Goal: Task Accomplishment & Management: Use online tool/utility

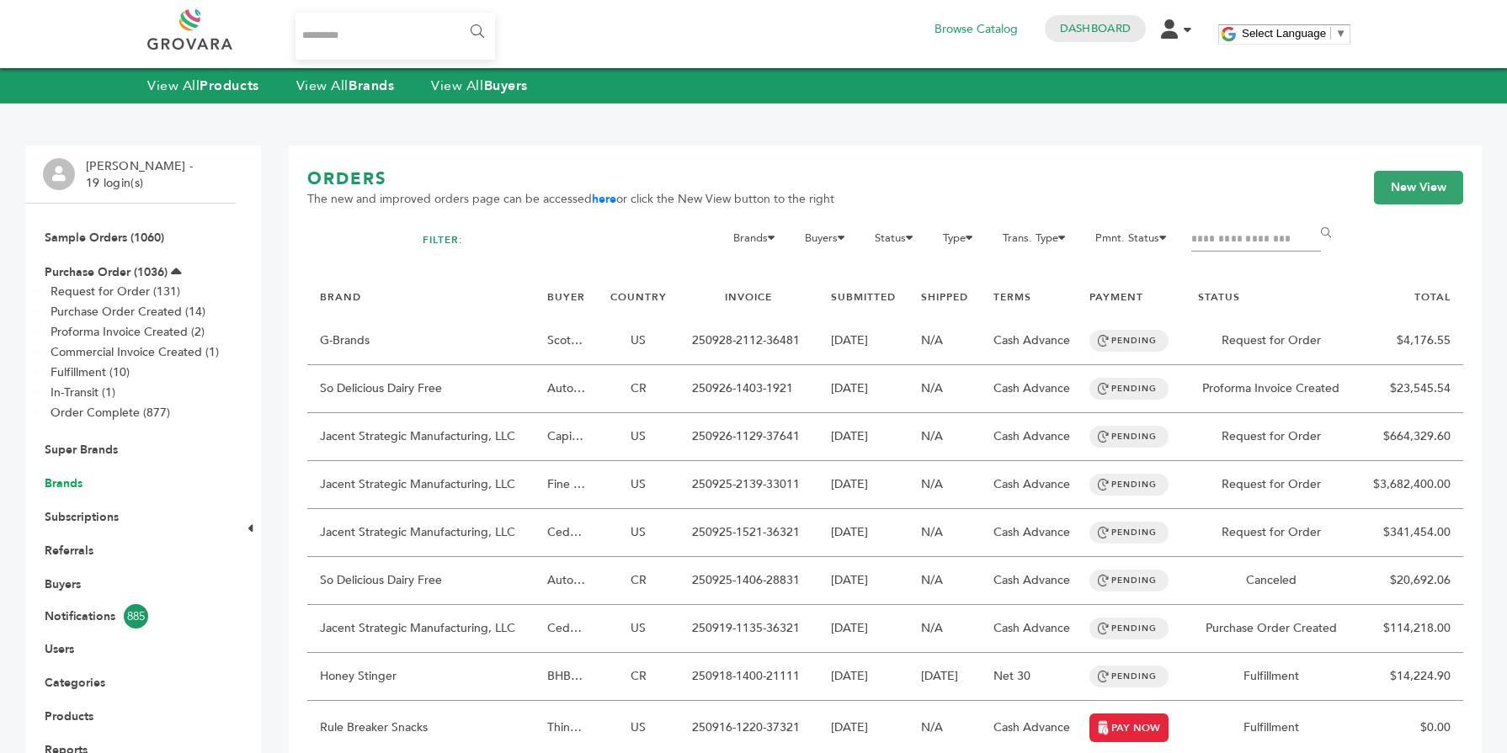
click at [70, 482] on link "Brands" at bounding box center [64, 484] width 38 height 16
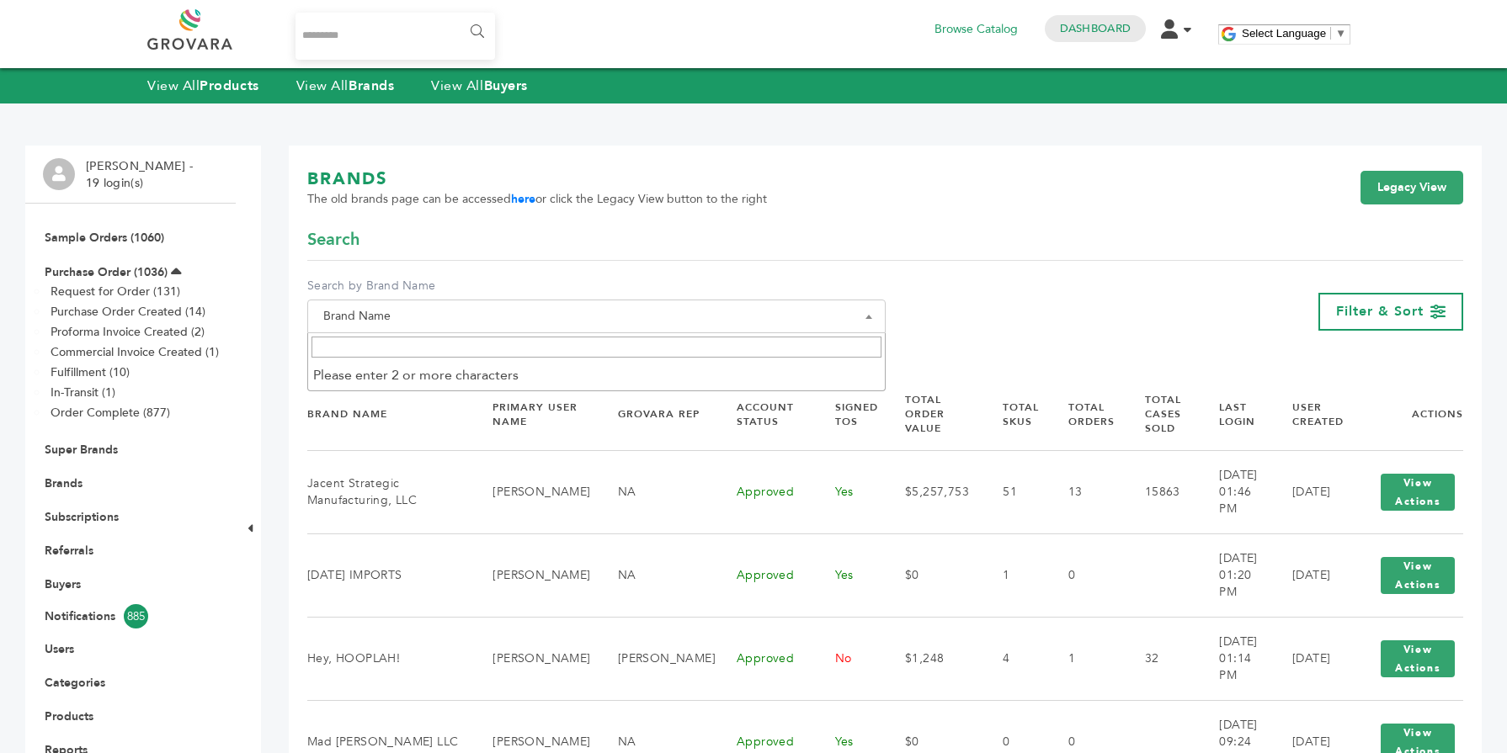
click at [475, 302] on span "Brand Name" at bounding box center [596, 317] width 578 height 34
click at [447, 334] on span at bounding box center [596, 347] width 577 height 28
click at [435, 346] on input "Search" at bounding box center [596, 347] width 570 height 21
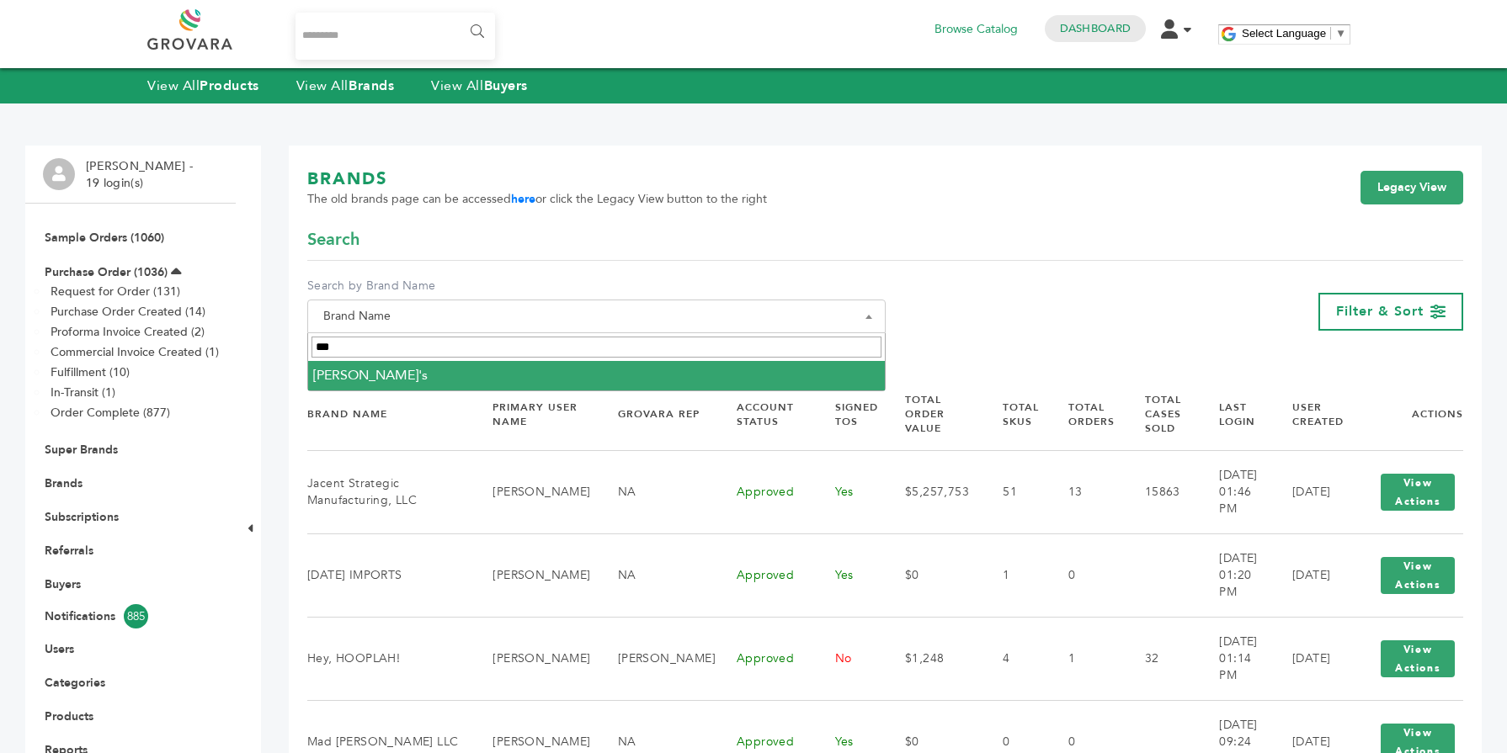
type input "***"
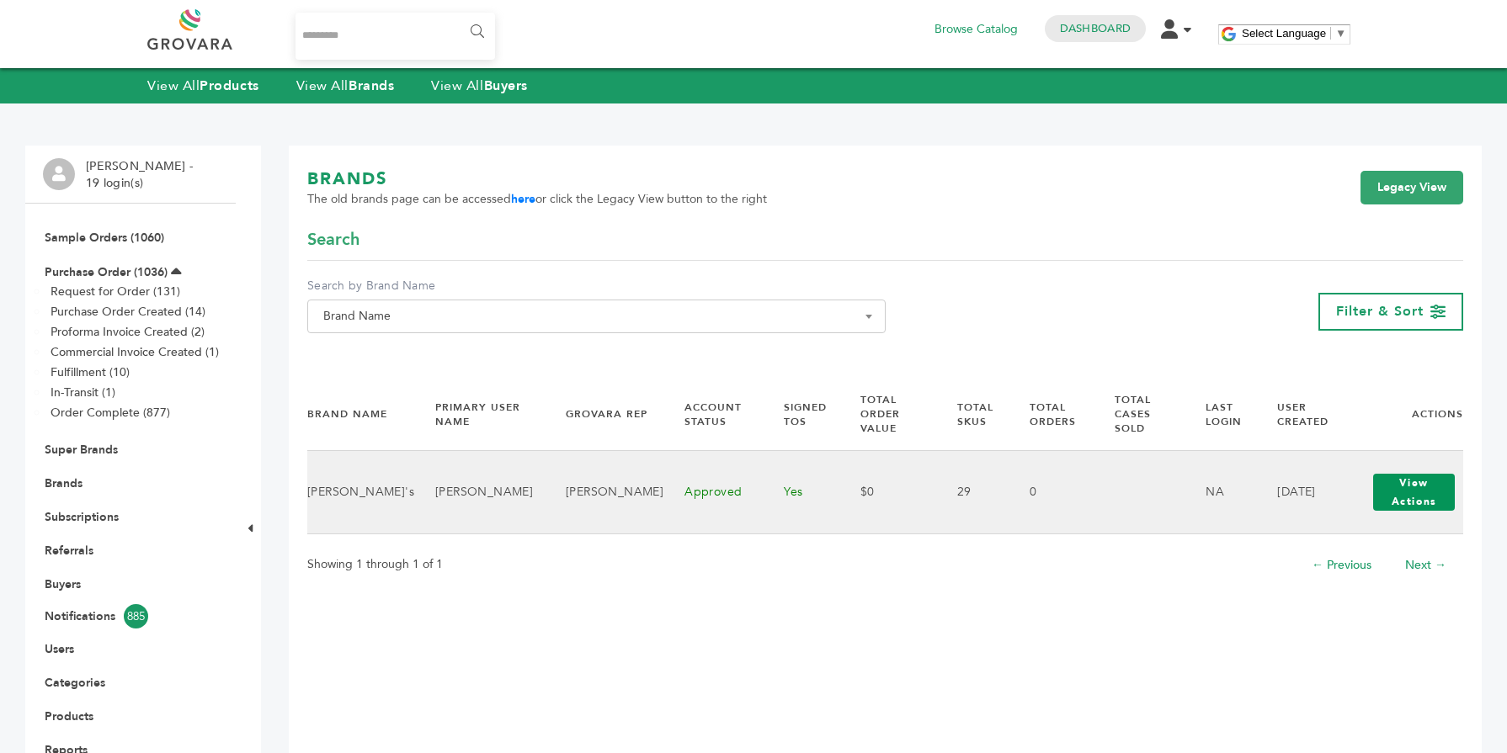
click at [1413, 484] on button "View Actions" at bounding box center [1414, 492] width 82 height 37
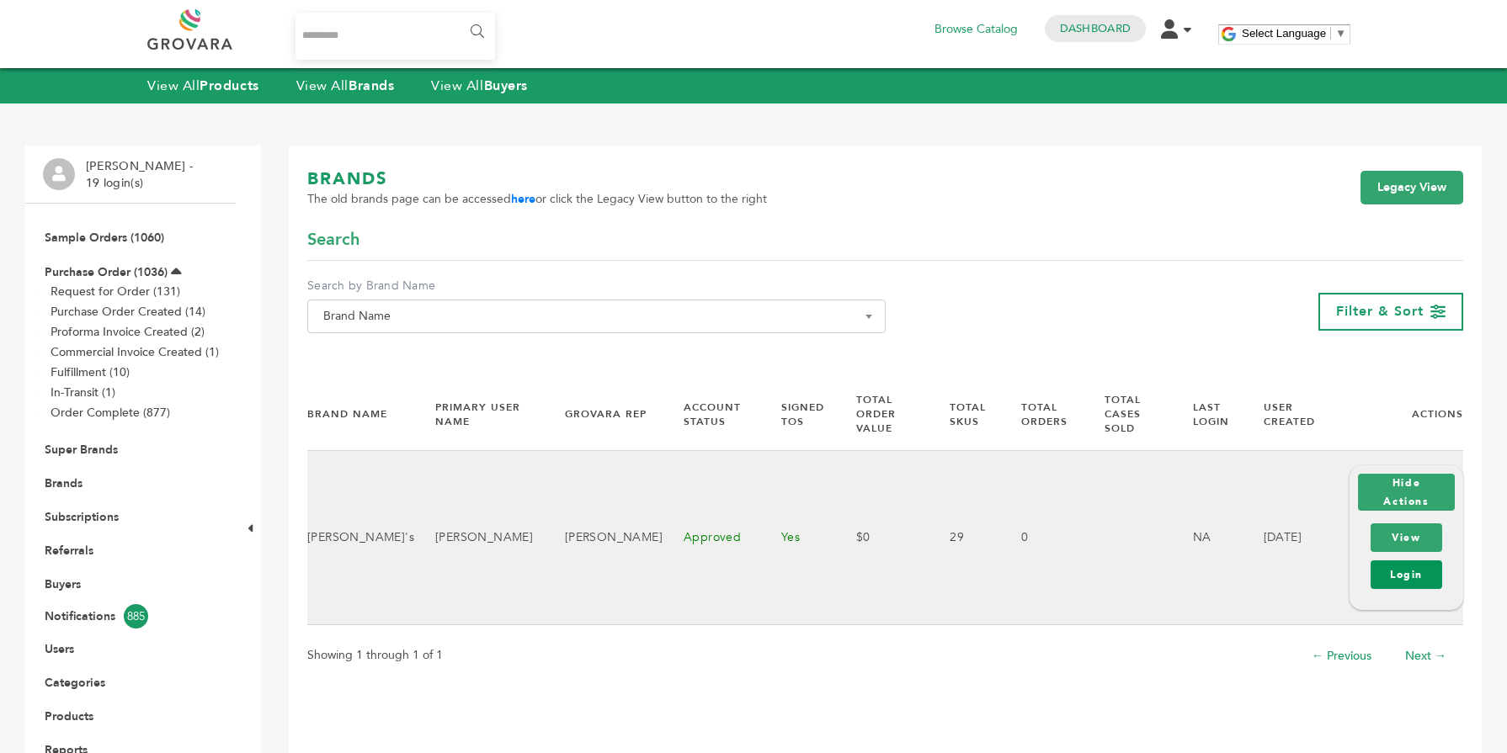
click at [1410, 566] on link "Login" at bounding box center [1406, 575] width 72 height 29
